Goal: Task Accomplishment & Management: Use online tool/utility

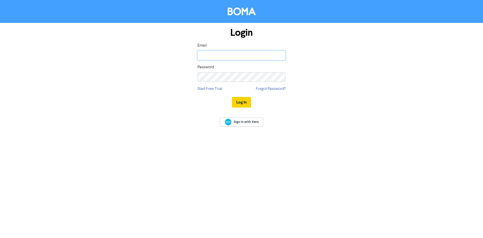
type input "[PERSON_NAME][EMAIL_ADDRESS][DOMAIN_NAME]"
click at [244, 101] on button "Log In" at bounding box center [241, 102] width 19 height 11
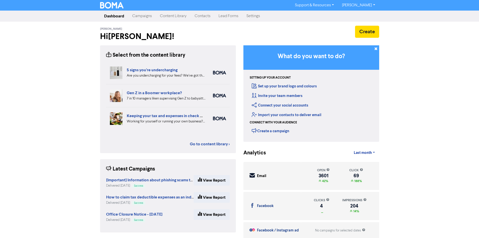
click at [169, 14] on link "Content Library" at bounding box center [173, 16] width 35 height 10
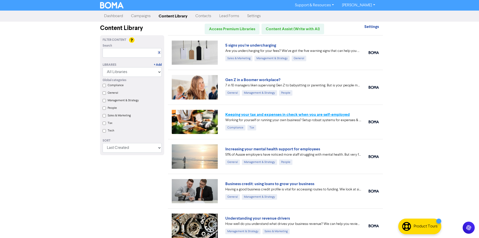
click at [288, 116] on link "Keeping your tax and expenses in check when you are self-employed" at bounding box center [287, 114] width 125 height 5
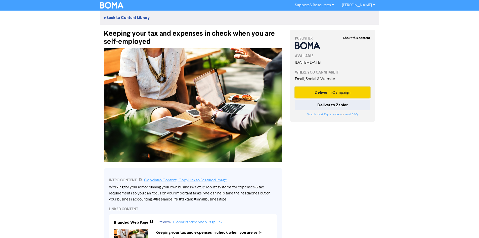
click at [320, 93] on button "Deliver in Campaign" at bounding box center [332, 92] width 75 height 11
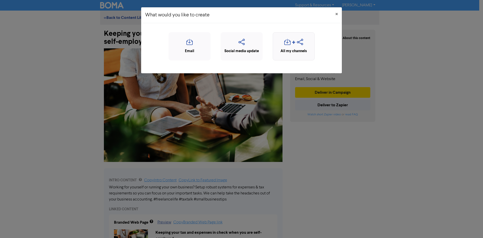
click at [305, 47] on div "button" at bounding box center [294, 44] width 36 height 10
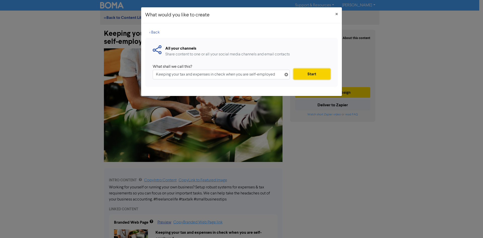
click at [312, 74] on button "Start" at bounding box center [312, 74] width 37 height 11
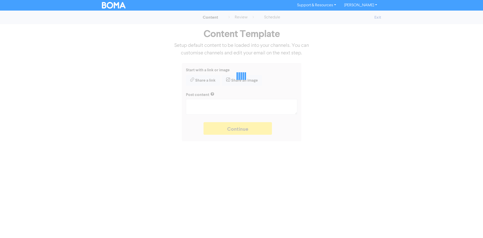
type textarea "x"
type textarea "Working for yourself or running your own business? Setup robust systems for exp…"
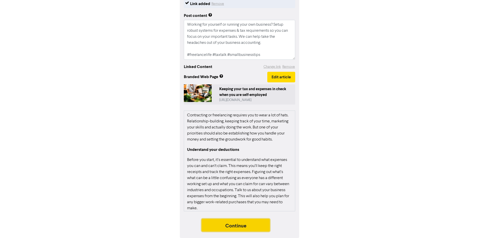
click at [251, 224] on button "Continue" at bounding box center [236, 225] width 68 height 13
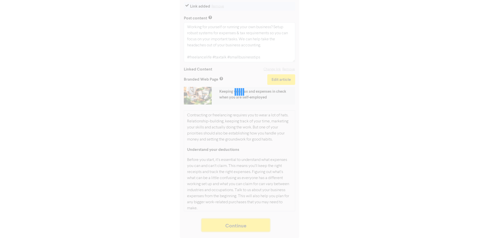
scroll to position [65, 0]
type textarea "x"
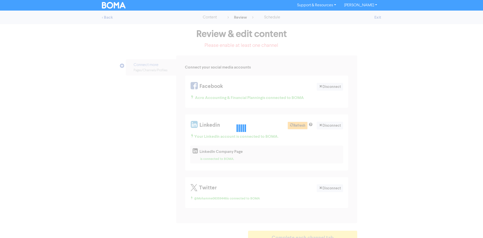
select select "LEARN_MORE"
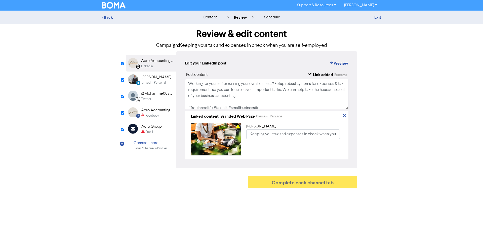
click at [149, 115] on div "Facebook" at bounding box center [152, 115] width 14 height 5
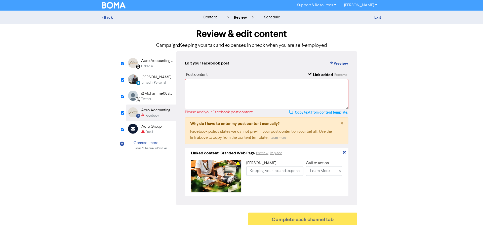
click at [315, 112] on button "Copy text from content template." at bounding box center [318, 112] width 59 height 6
click at [277, 95] on textarea at bounding box center [267, 94] width 164 height 30
paste textarea "Working for yourself or running your own business? Setup robust systems for exp…"
type textarea "Working for yourself or running your own business? Setup robust systems for exp…"
type input "Working for yourself or running your own business? Setup robust systems for exp…"
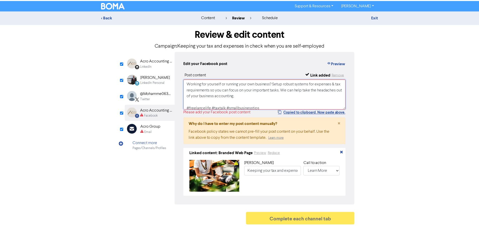
scroll to position [2, 0]
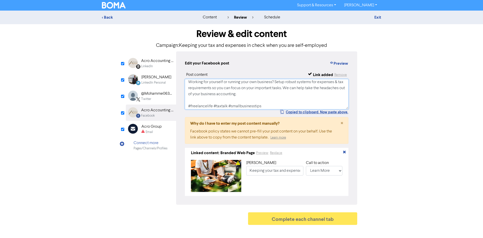
type textarea "Working for yourself or running your own business? Setup robust systems for exp…"
click at [166, 130] on div "Email Created with Sketch. Acro Group Email" at bounding box center [151, 129] width 50 height 16
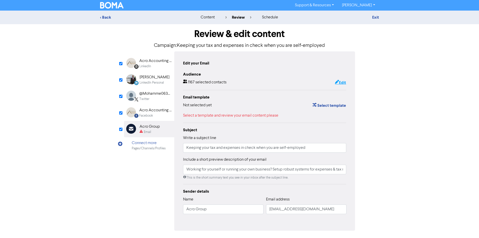
click at [342, 85] on button "Edit" at bounding box center [341, 82] width 12 height 7
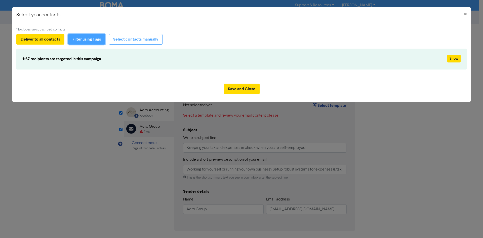
click at [90, 40] on button "Filter using Tags" at bounding box center [86, 39] width 37 height 11
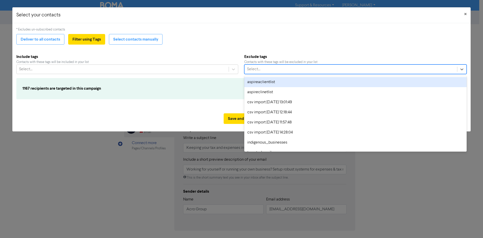
click at [275, 70] on div "Select..." at bounding box center [351, 69] width 213 height 9
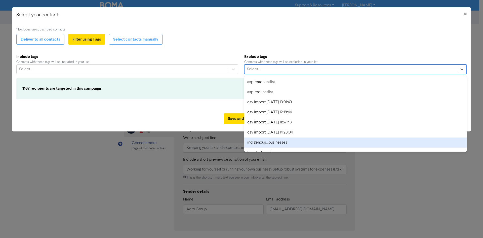
click at [264, 142] on div "indigenous_businesses" at bounding box center [355, 142] width 223 height 10
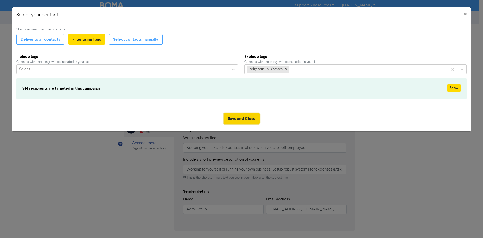
click at [240, 119] on button "Save and Close" at bounding box center [242, 118] width 36 height 11
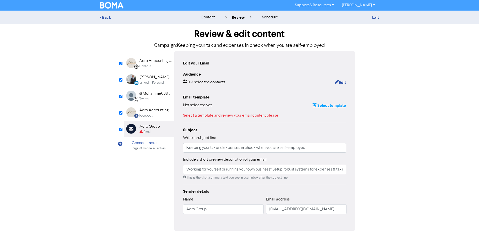
click at [337, 104] on button "Select template" at bounding box center [330, 105] width 34 height 7
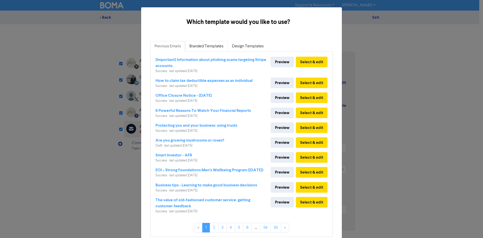
click at [205, 43] on link "Branded Templates" at bounding box center [206, 46] width 43 height 11
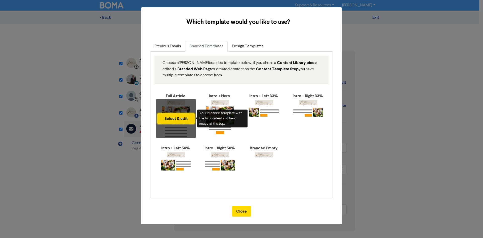
click at [176, 116] on button "Select & edit" at bounding box center [175, 118] width 37 height 11
type input "Working for yourself or running your own business? Setup robust systems for exp…"
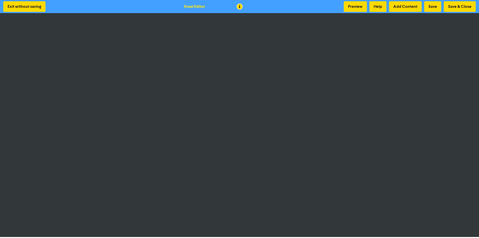
scroll to position [1, 0]
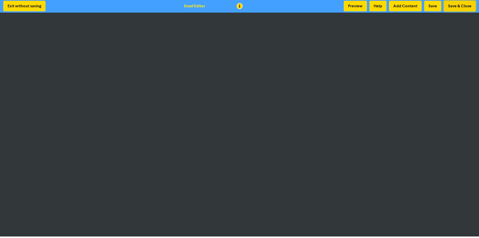
click at [460, 6] on button "Save & Close" at bounding box center [460, 6] width 32 height 11
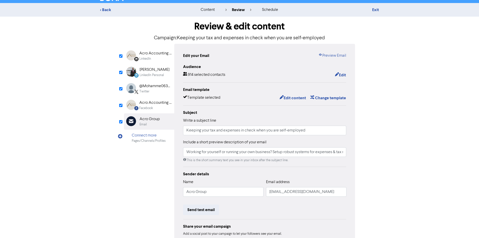
scroll to position [47, 0]
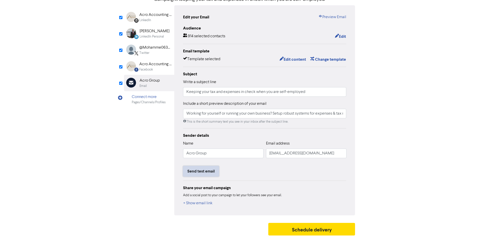
click at [210, 173] on button "Send test email" at bounding box center [201, 171] width 36 height 11
type input "Working for yourself or running your own business? Setup robust systems for exp…"
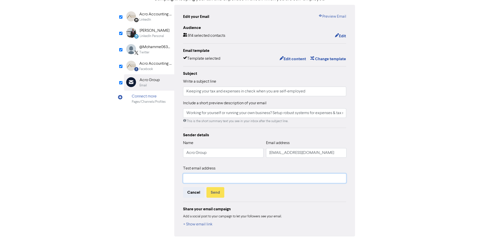
click at [209, 180] on input "text" at bounding box center [265, 178] width 164 height 10
type input "[PERSON_NAME][EMAIL_ADDRESS][DOMAIN_NAME]"
click at [220, 191] on button "Send" at bounding box center [216, 192] width 18 height 11
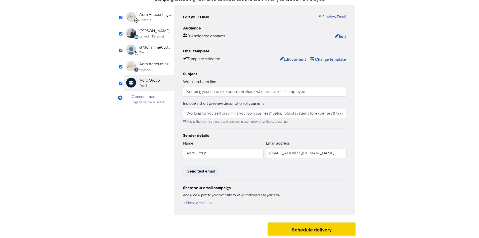
click at [298, 230] on button "Schedule delivery" at bounding box center [312, 229] width 87 height 13
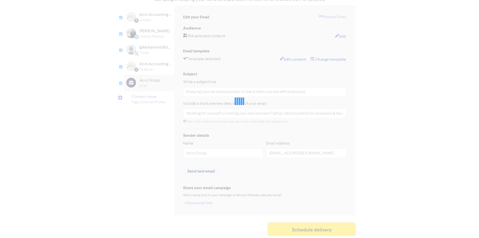
type input "Working for yourself or running your own business? Setup robust systems for exp…"
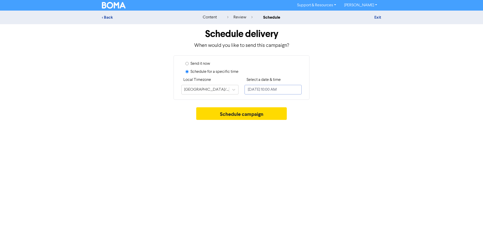
click at [265, 93] on input "[DATE] 10:00 AM" at bounding box center [273, 90] width 57 height 10
select select "7"
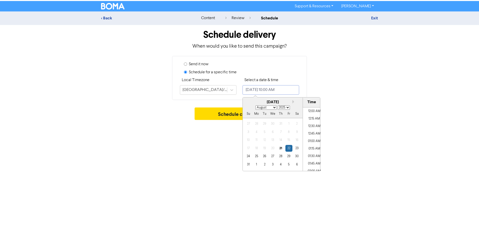
scroll to position [274, 0]
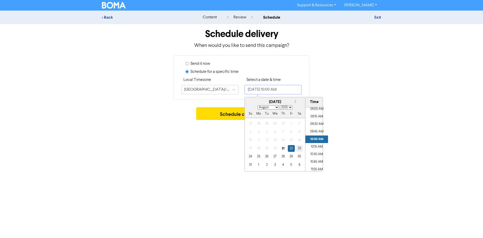
click at [301, 150] on div "23" at bounding box center [299, 148] width 7 height 7
type input "[DATE] 10:00 AM"
click at [312, 139] on li "10:00 AM" at bounding box center [317, 139] width 23 height 8
click at [232, 116] on button "Schedule campaign" at bounding box center [241, 113] width 91 height 13
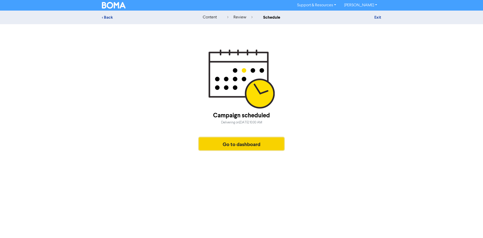
click at [259, 141] on button "Go to dashboard" at bounding box center [241, 143] width 85 height 13
